Goal: Task Accomplishment & Management: Manage account settings

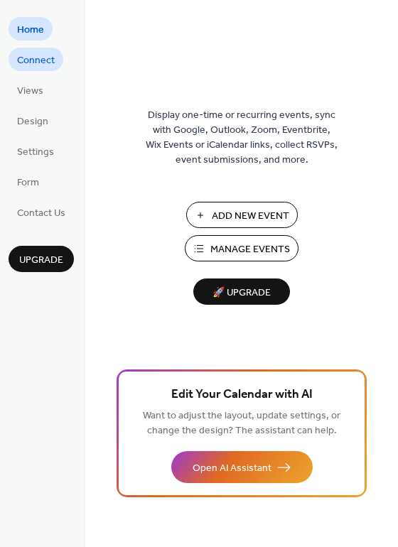
click at [45, 53] on span "Connect" at bounding box center [36, 60] width 38 height 15
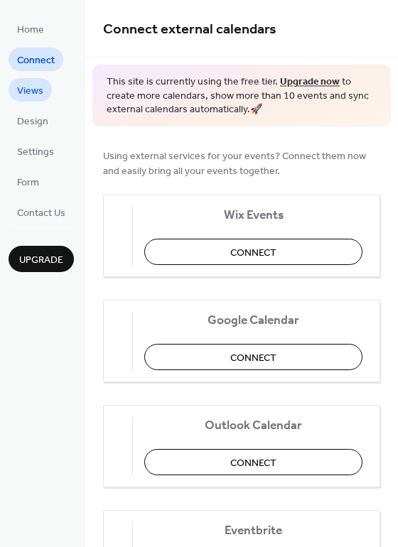
click at [35, 94] on span "Views" at bounding box center [30, 91] width 26 height 15
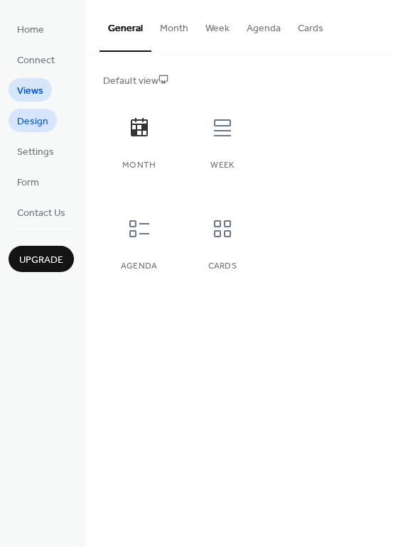
click at [38, 121] on span "Design" at bounding box center [32, 121] width 31 height 15
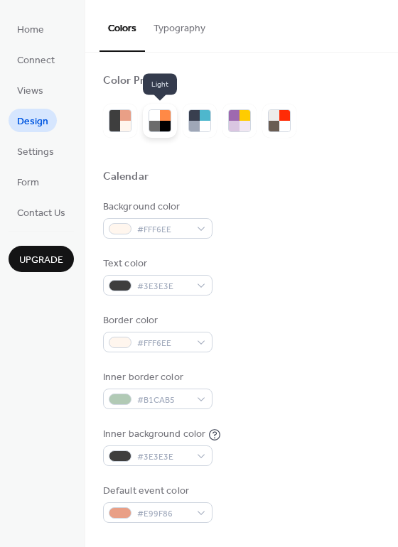
click at [155, 123] on div at bounding box center [154, 126] width 11 height 11
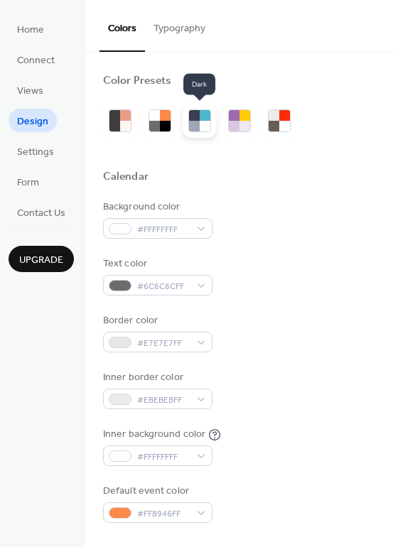
click at [203, 126] on div at bounding box center [204, 126] width 11 height 11
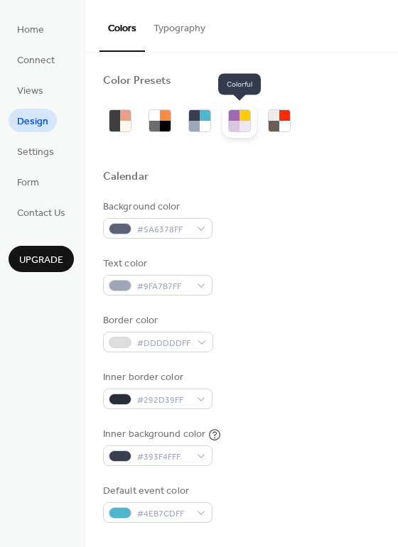
click at [246, 125] on div at bounding box center [244, 126] width 11 height 11
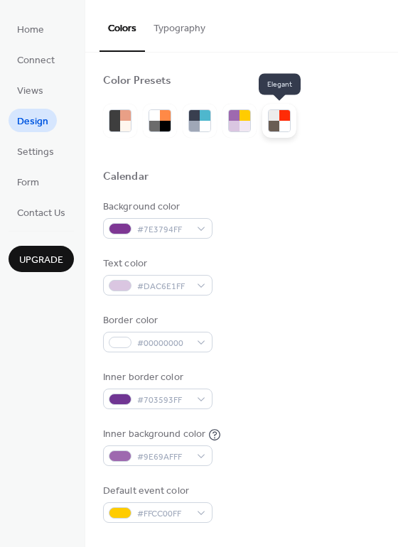
click at [278, 123] on div at bounding box center [273, 126] width 11 height 11
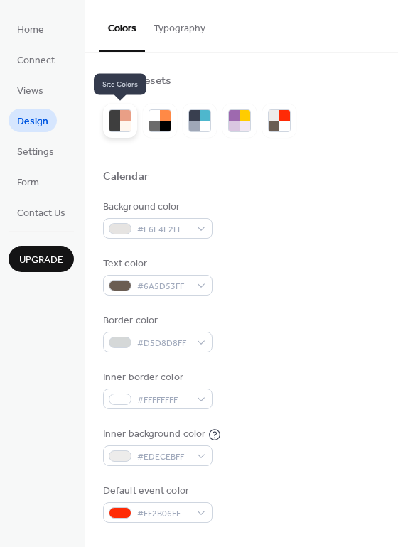
click at [111, 121] on div at bounding box center [114, 126] width 11 height 11
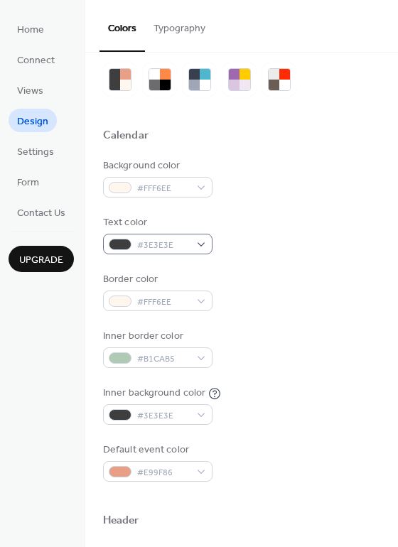
scroll to position [87, 0]
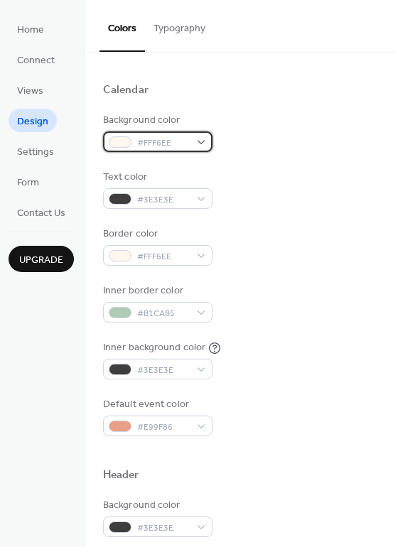
click at [177, 143] on span "#FFF6EE" at bounding box center [163, 143] width 53 height 15
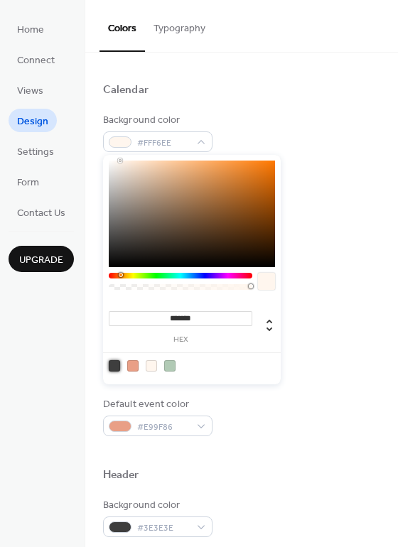
click at [116, 364] on div at bounding box center [114, 365] width 11 height 11
type input "*******"
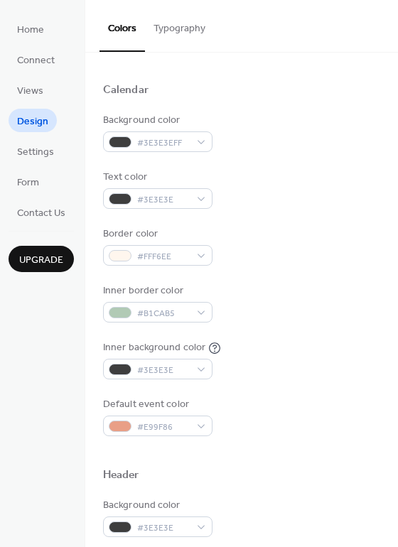
click at [248, 129] on div "Background color #3E3E3EFF" at bounding box center [241, 132] width 277 height 39
click at [187, 196] on span "#3E3E3E" at bounding box center [163, 199] width 53 height 15
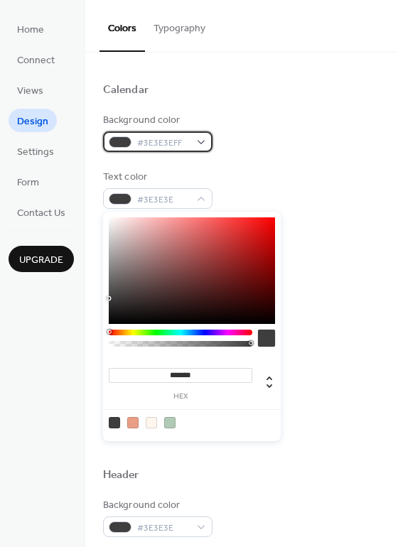
click at [182, 142] on span "#3E3E3EFF" at bounding box center [163, 143] width 53 height 15
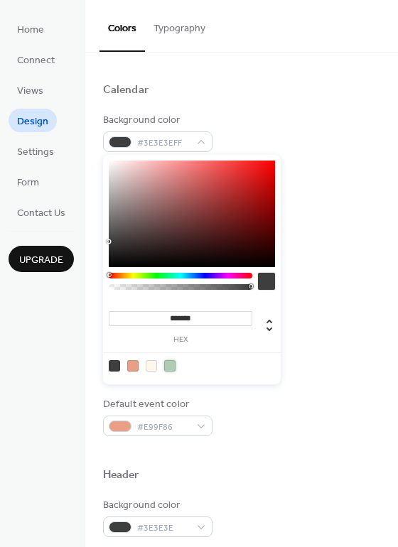
click at [175, 365] on div at bounding box center [169, 365] width 11 height 11
type input "*******"
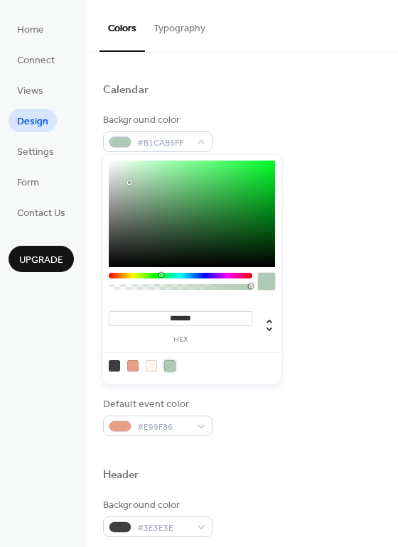
click at [271, 118] on div "Background color #B1CAB5FF" at bounding box center [241, 132] width 277 height 39
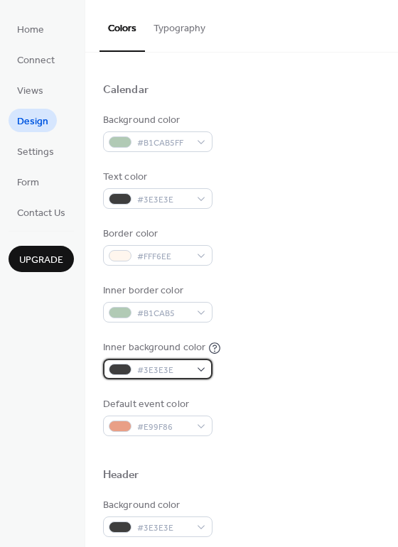
click at [188, 362] on div "#3E3E3E" at bounding box center [157, 368] width 109 height 21
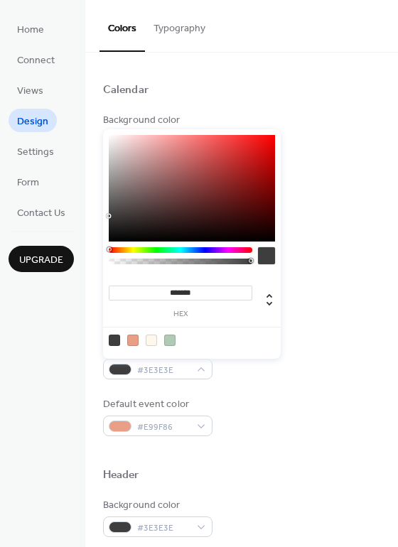
click at [136, 341] on div at bounding box center [132, 339] width 11 height 11
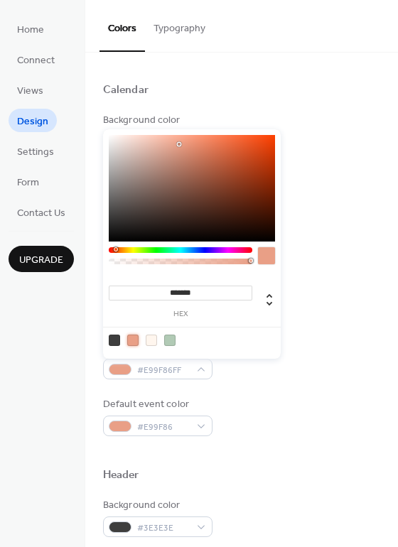
click at [151, 336] on div at bounding box center [151, 339] width 11 height 11
type input "*******"
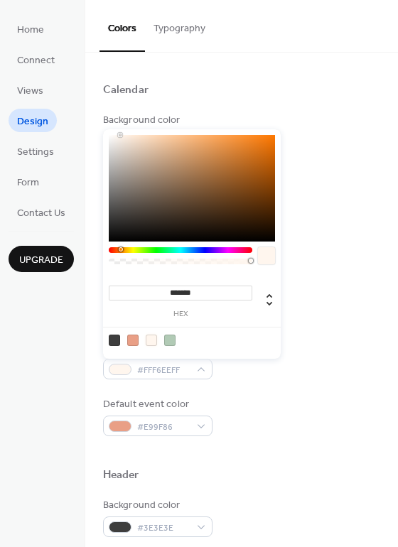
click at [213, 83] on div "Calendar" at bounding box center [241, 92] width 277 height 18
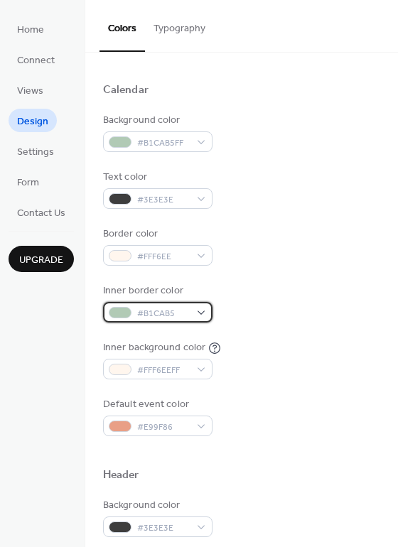
click at [177, 308] on span "#B1CAB5" at bounding box center [163, 313] width 53 height 15
click at [322, 313] on div "Inner border color #B1CAB5" at bounding box center [241, 302] width 277 height 39
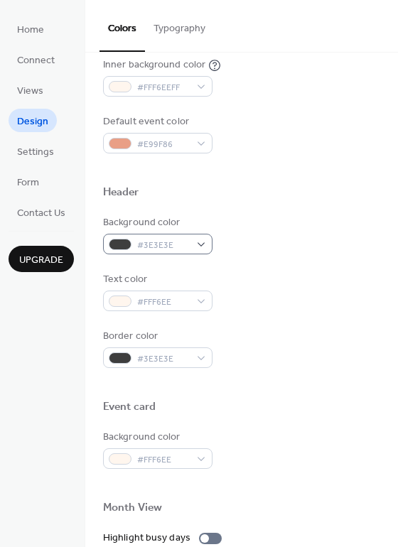
scroll to position [371, 0]
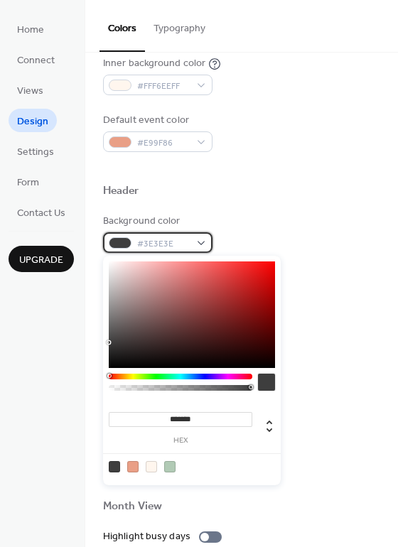
click at [180, 245] on span "#3E3E3E" at bounding box center [163, 243] width 53 height 15
click at [173, 464] on div at bounding box center [169, 466] width 11 height 11
type input "*******"
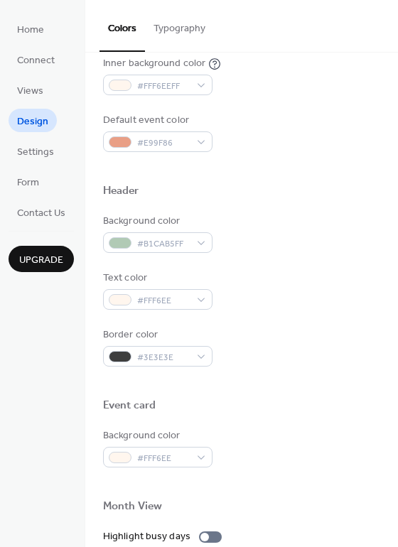
click at [317, 331] on div "Border color #3E3E3E" at bounding box center [241, 346] width 277 height 39
click at [200, 243] on div "#B1CAB5FF" at bounding box center [157, 242] width 109 height 21
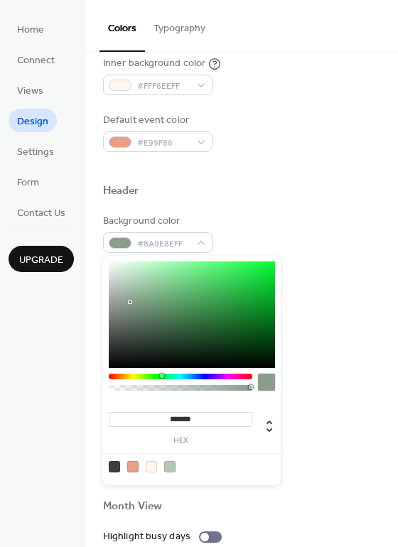
type input "*******"
drag, startPoint x: 129, startPoint y: 284, endPoint x: 130, endPoint y: 302, distance: 18.5
click at [130, 302] on div at bounding box center [129, 302] width 3 height 3
click at [314, 251] on div "Background color #889C8CFF" at bounding box center [241, 233] width 277 height 39
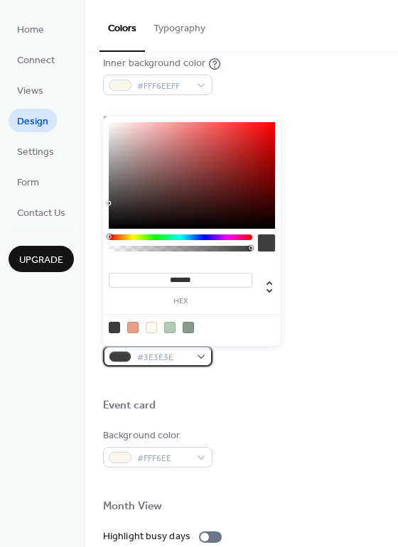
click at [185, 356] on span "#3E3E3E" at bounding box center [163, 357] width 53 height 15
click at [187, 325] on div at bounding box center [187, 327] width 11 height 11
type input "*******"
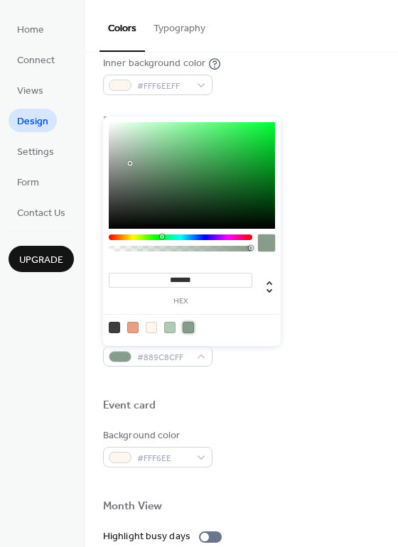
click at [294, 336] on div "Border color #889C8CFF" at bounding box center [241, 346] width 277 height 39
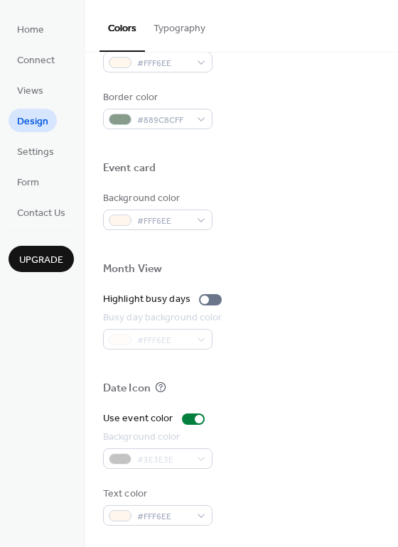
scroll to position [608, 0]
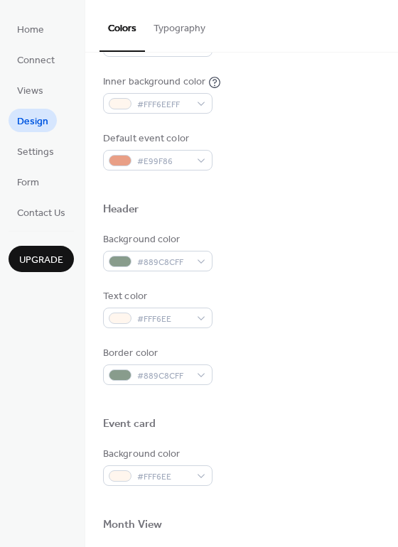
click at [181, 33] on button "Typography" at bounding box center [179, 25] width 69 height 50
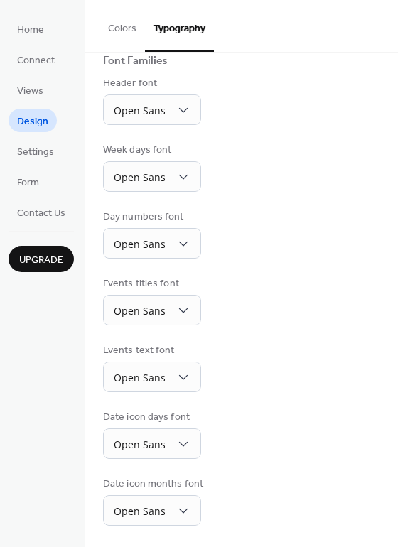
scroll to position [108, 0]
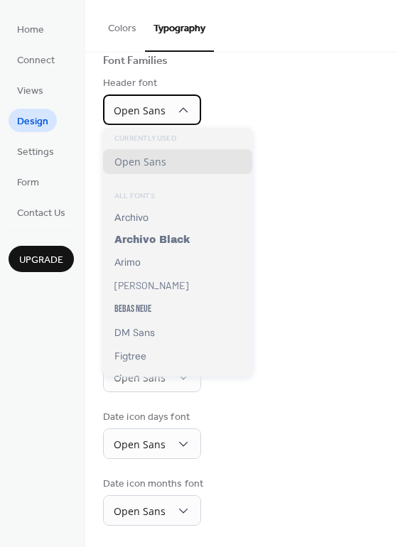
click at [167, 111] on div "Open Sans" at bounding box center [152, 109] width 98 height 31
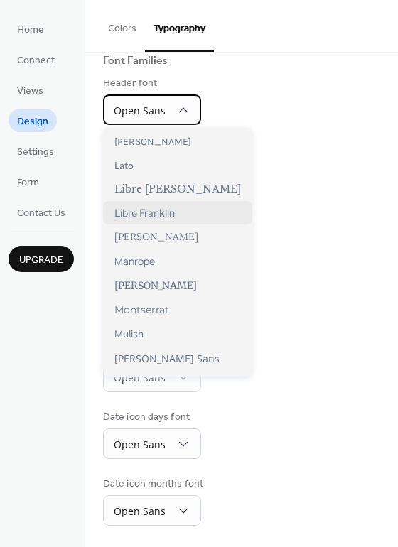
scroll to position [426, 0]
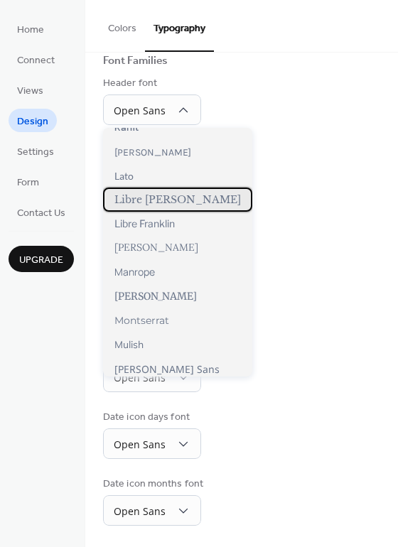
click at [163, 202] on span "Libre [PERSON_NAME]" at bounding box center [177, 199] width 126 height 13
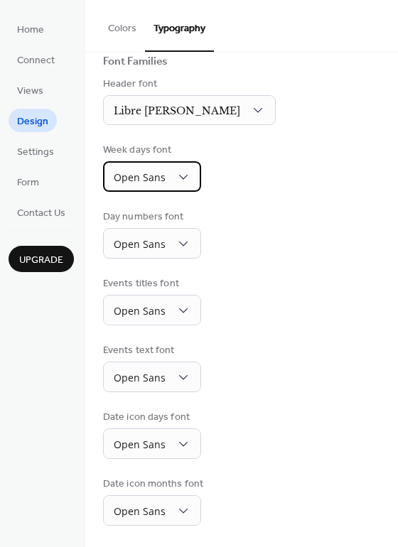
click at [168, 180] on div "Open Sans" at bounding box center [152, 176] width 98 height 31
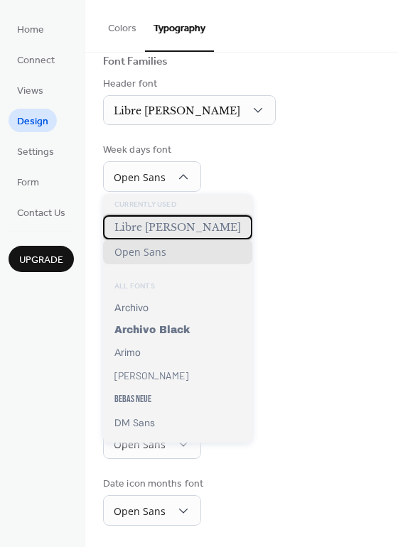
click at [167, 233] on span "Libre [PERSON_NAME]" at bounding box center [177, 227] width 126 height 13
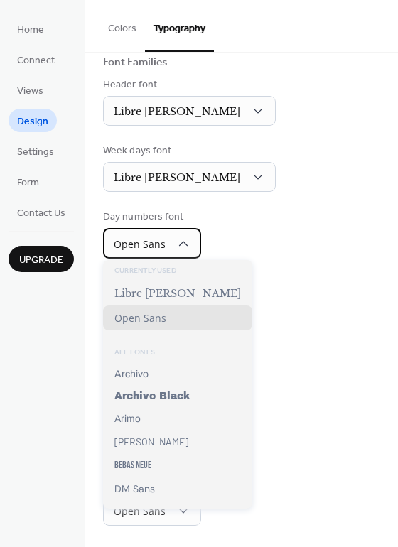
click at [166, 251] on div "Open Sans" at bounding box center [152, 243] width 98 height 31
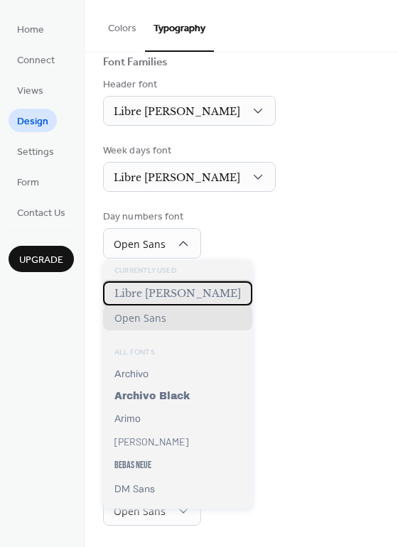
click at [166, 295] on span "Libre [PERSON_NAME]" at bounding box center [177, 293] width 126 height 13
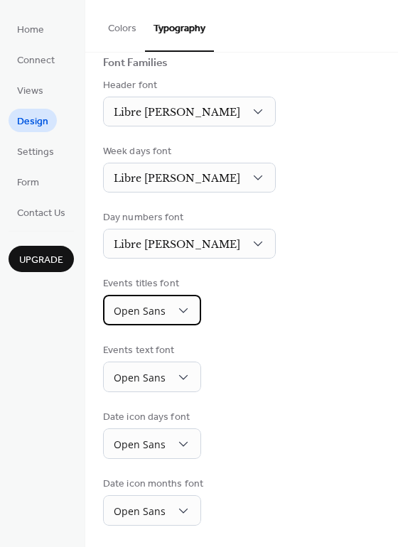
click at [164, 307] on span "Open Sans" at bounding box center [140, 310] width 52 height 13
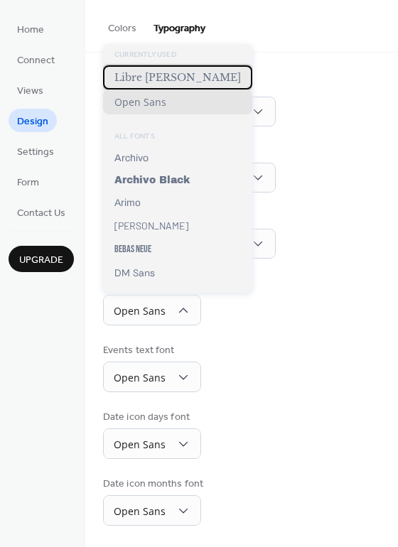
click at [160, 80] on span "Libre [PERSON_NAME]" at bounding box center [177, 77] width 126 height 13
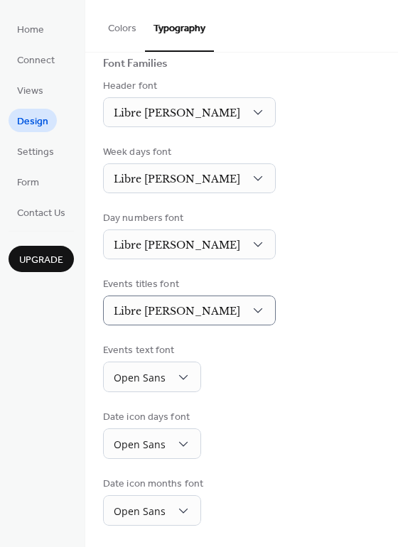
scroll to position [105, 0]
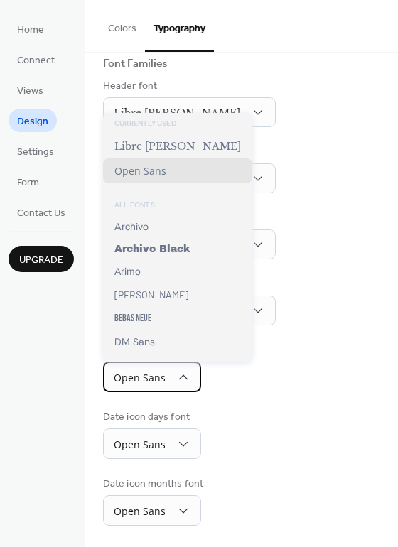
click at [170, 373] on div "Open Sans" at bounding box center [152, 376] width 98 height 31
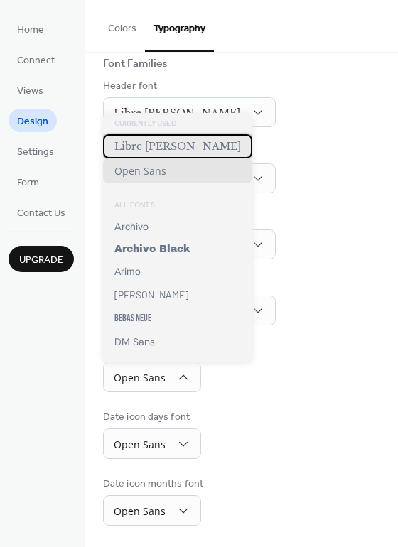
click at [160, 146] on span "Libre [PERSON_NAME]" at bounding box center [177, 146] width 126 height 13
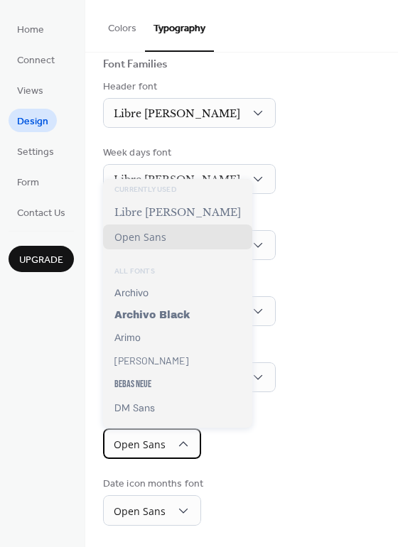
click at [158, 433] on div "Open Sans" at bounding box center [152, 443] width 98 height 31
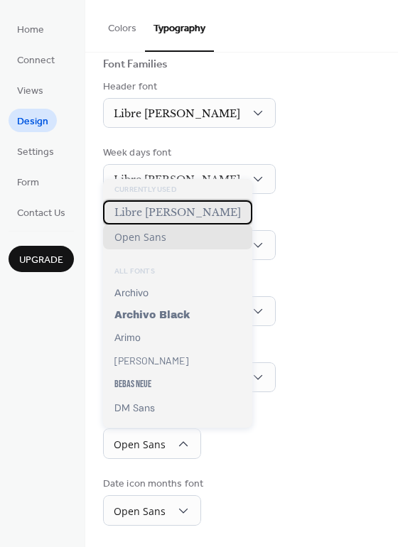
click at [148, 214] on span "Libre [PERSON_NAME]" at bounding box center [177, 212] width 126 height 13
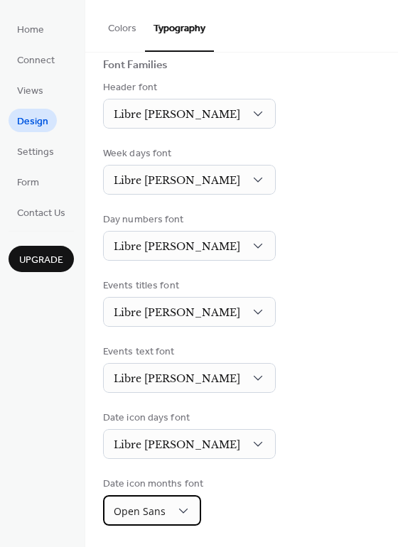
click at [146, 518] on span "Open Sans" at bounding box center [140, 512] width 52 height 19
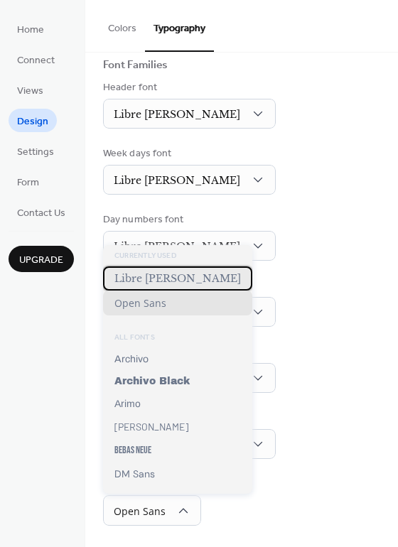
click at [143, 271] on div "Libre [PERSON_NAME]" at bounding box center [177, 278] width 149 height 24
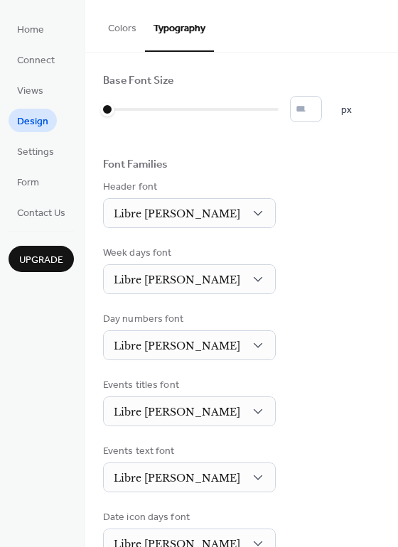
scroll to position [0, 0]
click at [33, 90] on span "Views" at bounding box center [30, 91] width 26 height 15
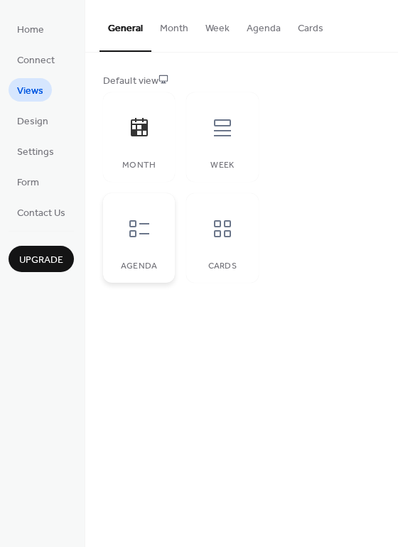
click at [150, 231] on div at bounding box center [139, 228] width 43 height 43
click at [154, 138] on div at bounding box center [139, 127] width 43 height 43
click at [227, 135] on icon at bounding box center [222, 127] width 17 height 17
click at [234, 233] on div at bounding box center [222, 228] width 43 height 43
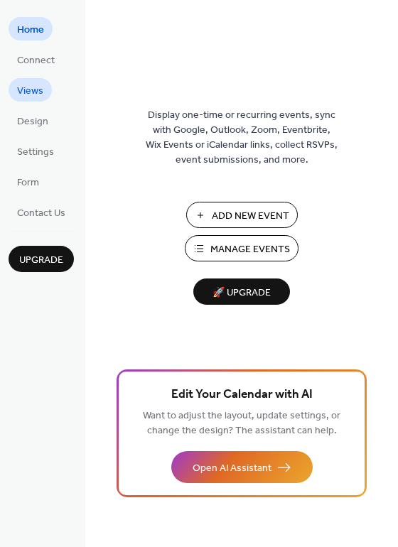
click at [33, 86] on span "Views" at bounding box center [30, 91] width 26 height 15
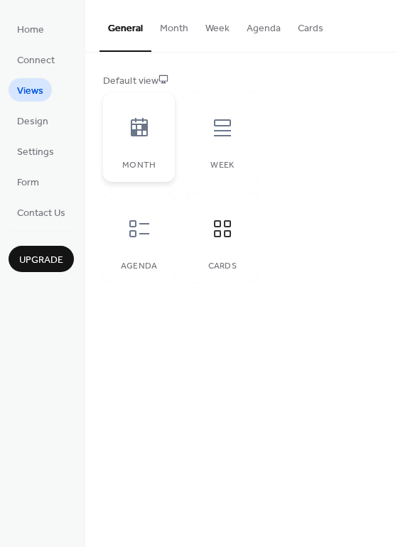
click at [146, 136] on icon at bounding box center [139, 127] width 17 height 18
click at [170, 35] on button "Month" at bounding box center [173, 25] width 45 height 50
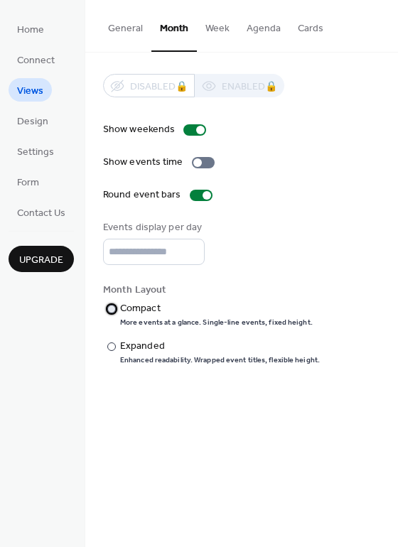
click at [160, 314] on div "Compact" at bounding box center [215, 308] width 190 height 15
click at [162, 353] on div "Expanded" at bounding box center [218, 346] width 197 height 15
click at [217, 35] on button "Week" at bounding box center [217, 25] width 41 height 50
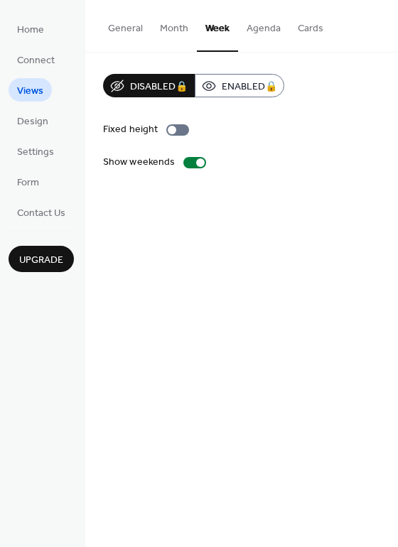
click at [256, 32] on button "Agenda" at bounding box center [263, 25] width 51 height 50
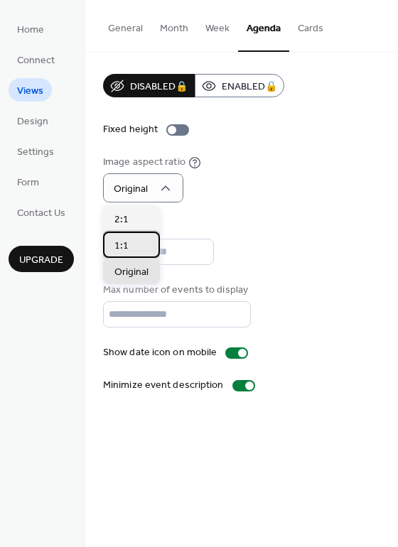
click at [137, 240] on div "1:1" at bounding box center [131, 244] width 57 height 26
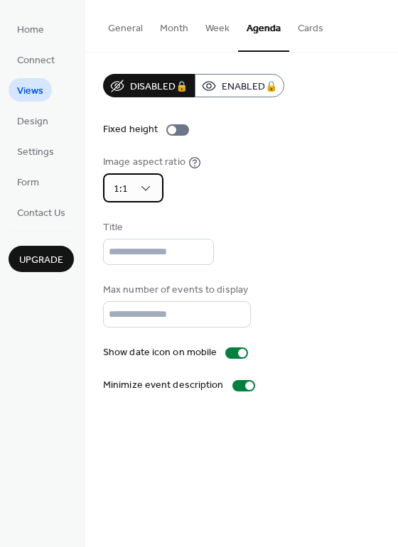
click at [136, 196] on div "1:1" at bounding box center [133, 187] width 60 height 29
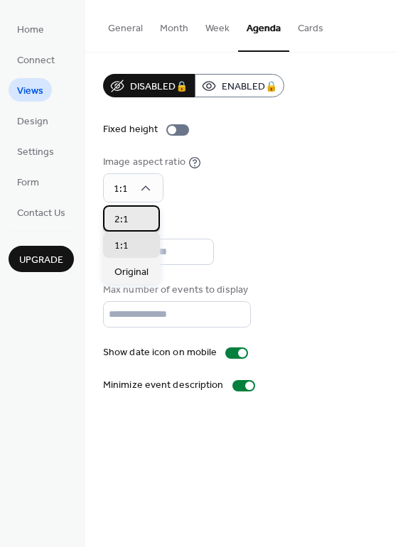
click at [136, 222] on div "2:1" at bounding box center [131, 218] width 57 height 26
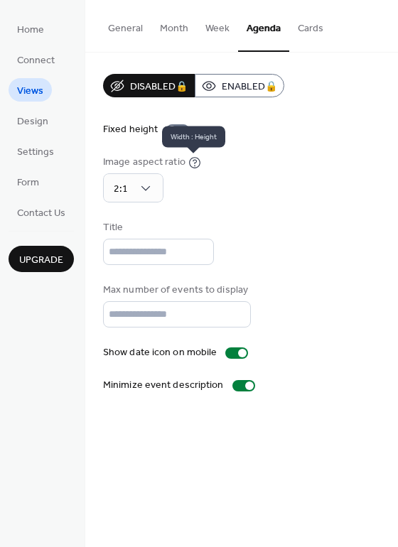
click at [195, 164] on icon at bounding box center [194, 162] width 13 height 13
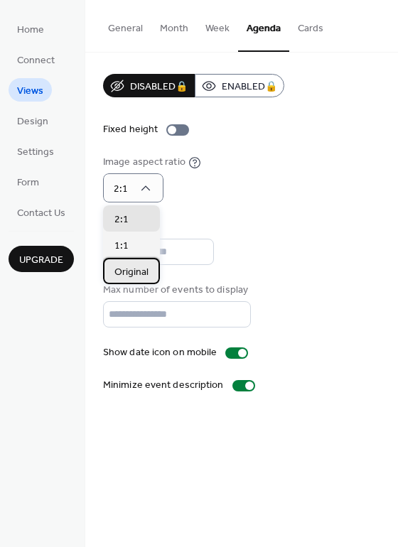
click at [146, 272] on span "Original" at bounding box center [131, 272] width 34 height 15
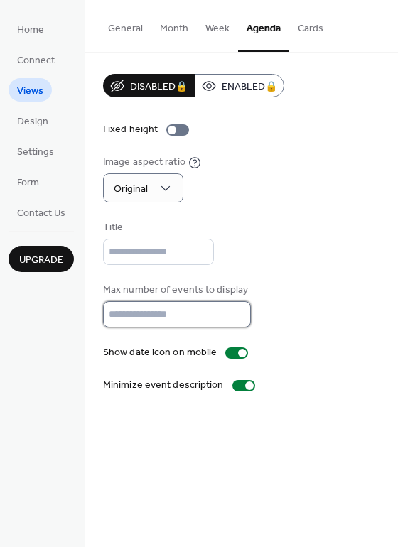
click at [234, 324] on input "**" at bounding box center [177, 314] width 148 height 26
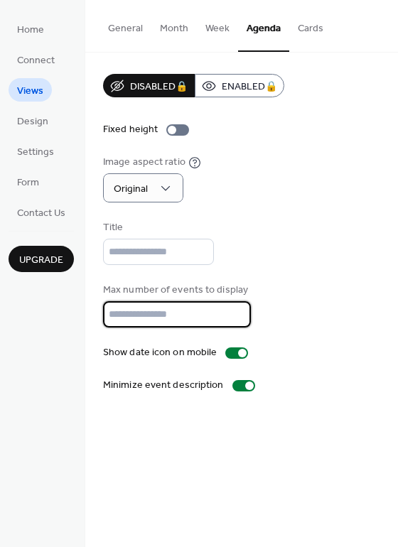
click at [234, 324] on input "**" at bounding box center [177, 314] width 148 height 26
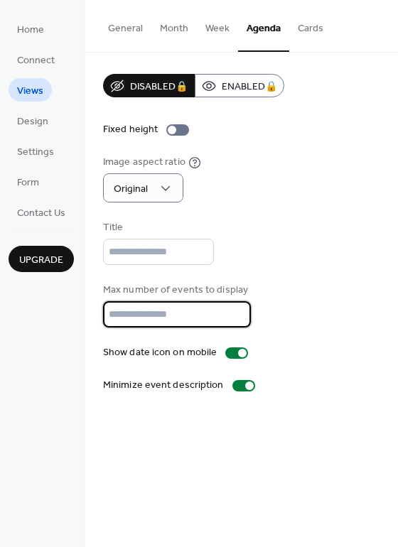
click at [234, 324] on input "**" at bounding box center [177, 314] width 148 height 26
click at [234, 324] on input "*" at bounding box center [177, 314] width 148 height 26
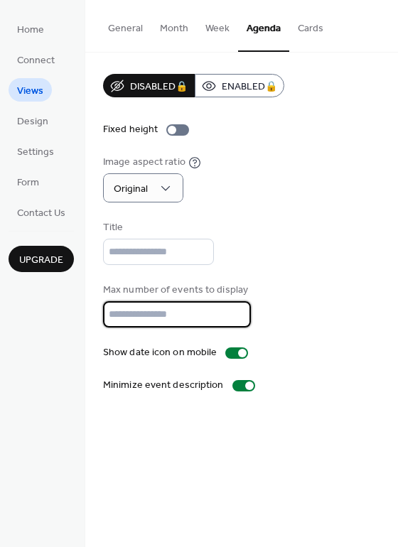
click at [234, 324] on input "*" at bounding box center [177, 314] width 148 height 26
click at [234, 317] on input "*" at bounding box center [177, 314] width 148 height 26
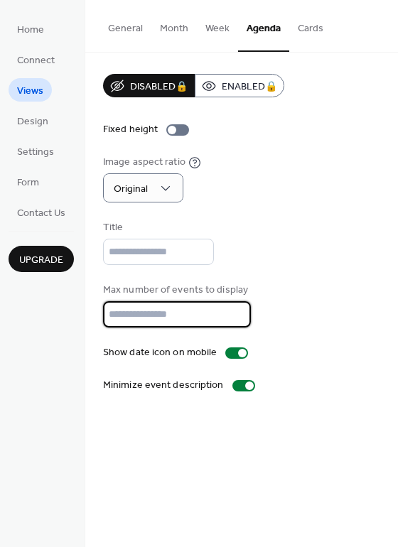
type input "**"
click at [234, 317] on input "**" at bounding box center [177, 314] width 148 height 26
click at [296, 323] on div "Max number of events to display **" at bounding box center [241, 305] width 277 height 45
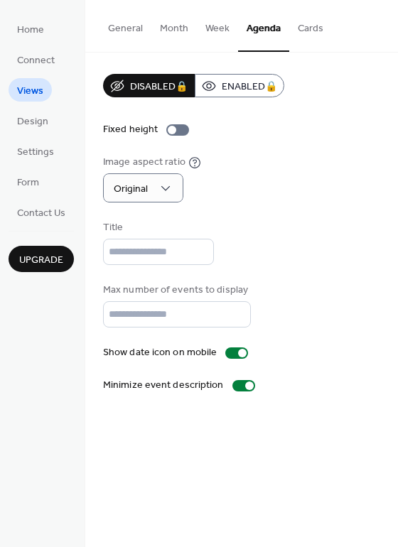
click at [294, 33] on button "Cards" at bounding box center [310, 25] width 43 height 50
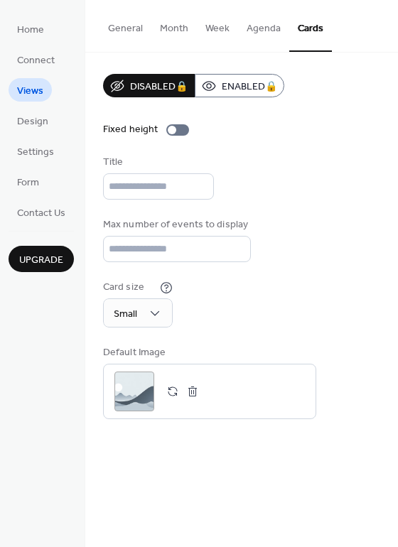
click at [122, 28] on button "General" at bounding box center [125, 25] width 52 height 50
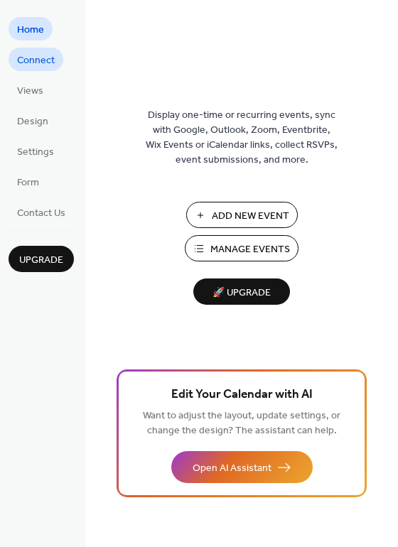
click at [41, 53] on span "Connect" at bounding box center [36, 60] width 38 height 15
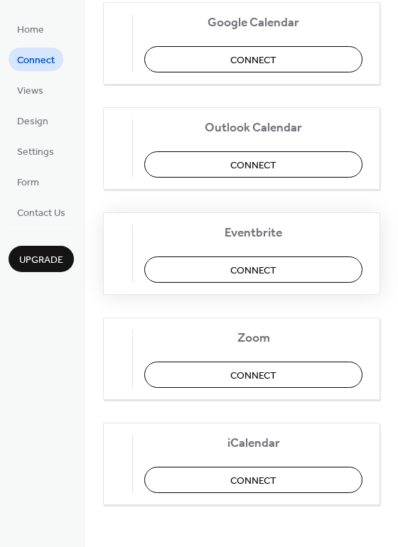
scroll to position [297, 0]
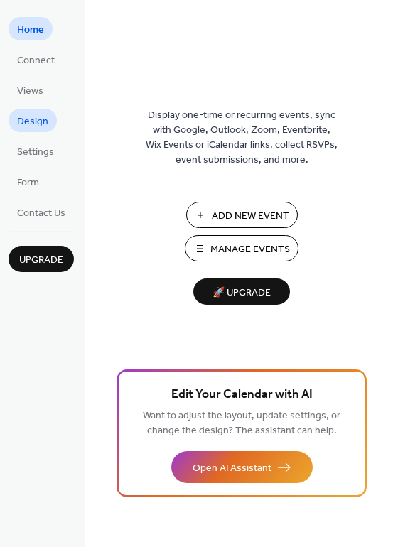
click at [35, 126] on span "Design" at bounding box center [32, 121] width 31 height 15
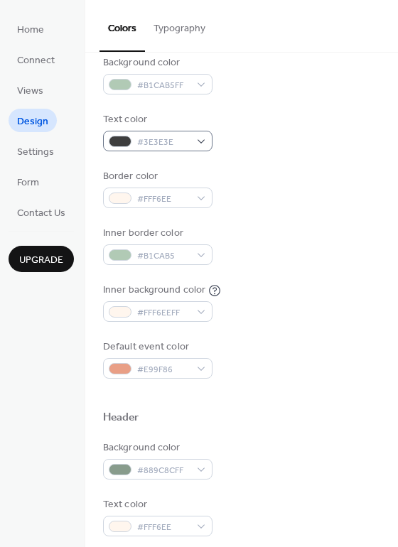
scroll to position [153, 0]
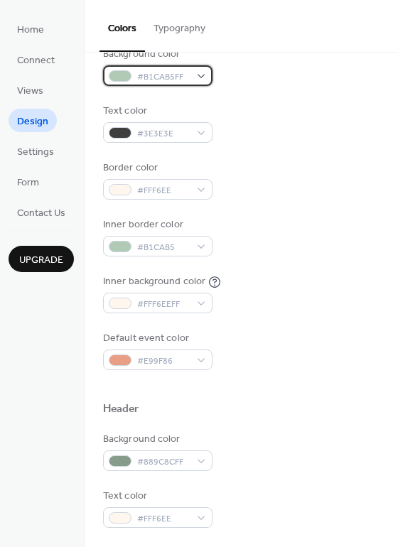
click at [180, 81] on span "#B1CAB5FF" at bounding box center [163, 77] width 53 height 15
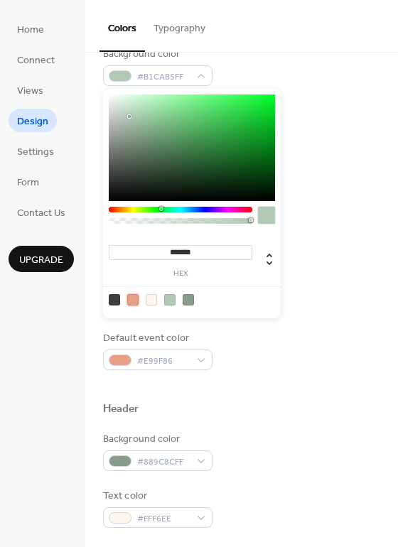
click at [134, 302] on div at bounding box center [132, 299] width 11 height 11
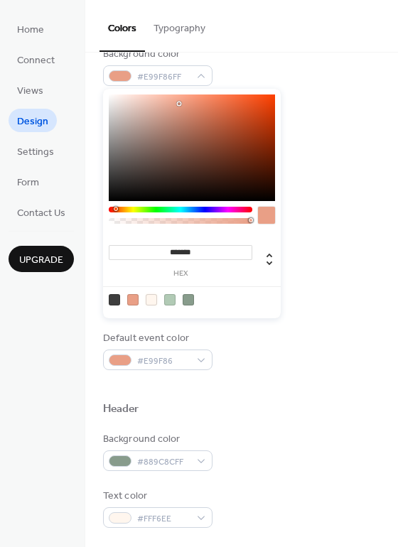
click at [151, 300] on div at bounding box center [151, 299] width 11 height 11
type input "*******"
